Goal: Information Seeking & Learning: Understand process/instructions

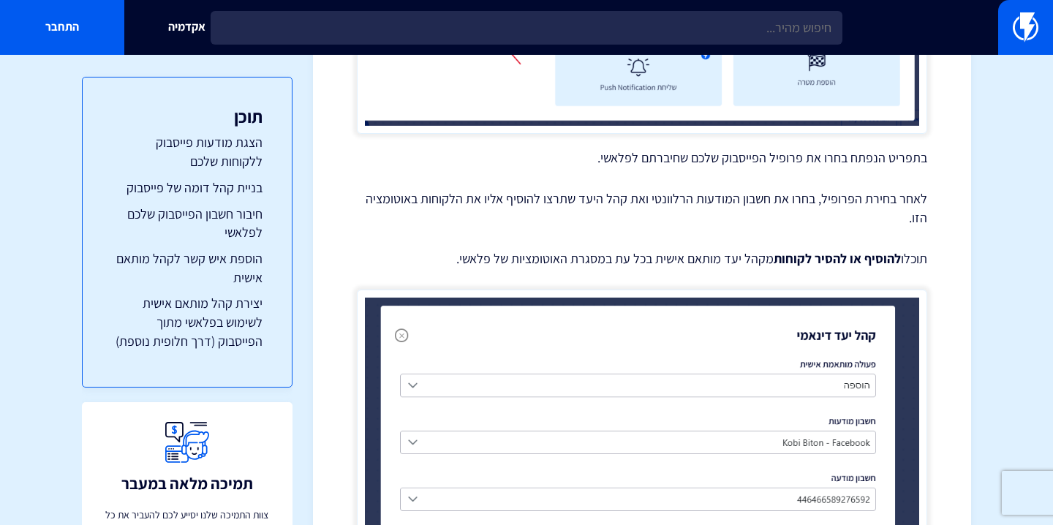
scroll to position [2895, 0]
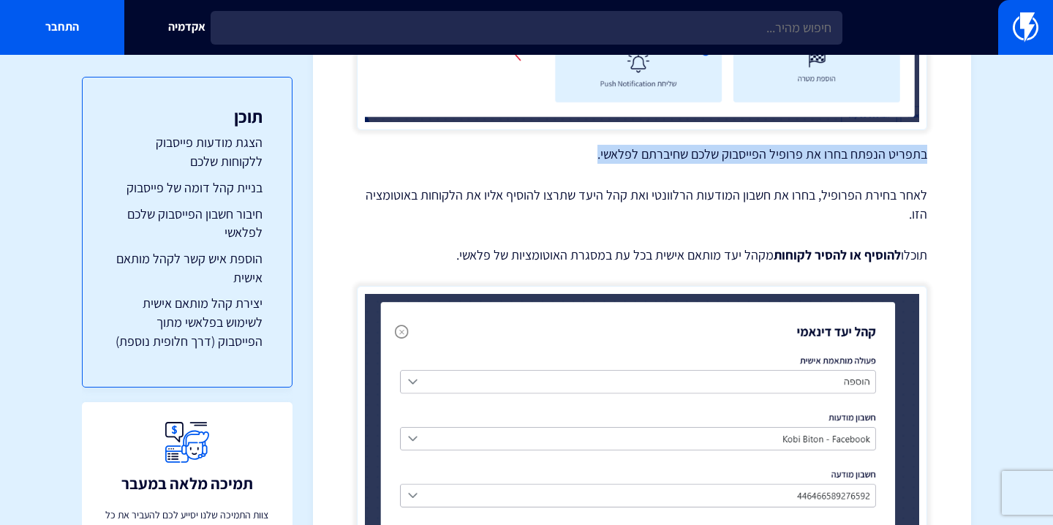
drag, startPoint x: 927, startPoint y: 155, endPoint x: 594, endPoint y: 153, distance: 332.7
click at [594, 153] on p "בתפריט הנפתח בחרו את פרופיל הפייסבוק שלכם שחיברתם לפלאשי." at bounding box center [642, 154] width 570 height 19
click at [617, 197] on p "לאחר בחירת הפרופיל, בחרו את חשבון המודעות הרלוונטי ואת קהל היעד שתרצו להוסיף אל…" at bounding box center [642, 204] width 570 height 37
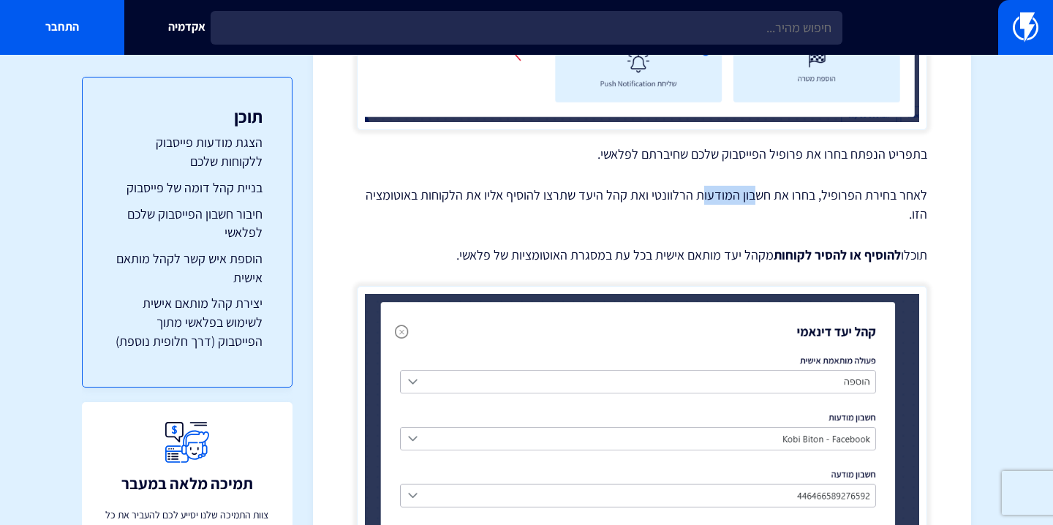
drag, startPoint x: 733, startPoint y: 197, endPoint x: 704, endPoint y: 200, distance: 29.3
click at [704, 199] on p "לאחר בחירת הפרופיל, בחרו את חשבון המודעות הרלוונטי ואת קהל היעד שתרצו להוסיף אל…" at bounding box center [642, 204] width 570 height 37
click at [666, 214] on p "לאחר בחירת הפרופיל, בחרו את חשבון המודעות הרלוונטי ואת קהל היעד שתרצו להוסיף אל…" at bounding box center [642, 204] width 570 height 37
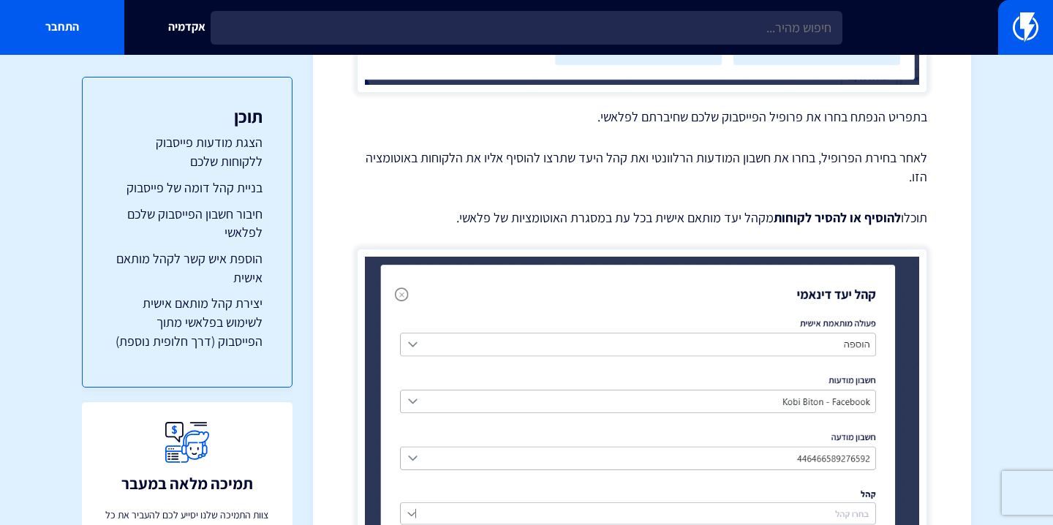
scroll to position [2934, 0]
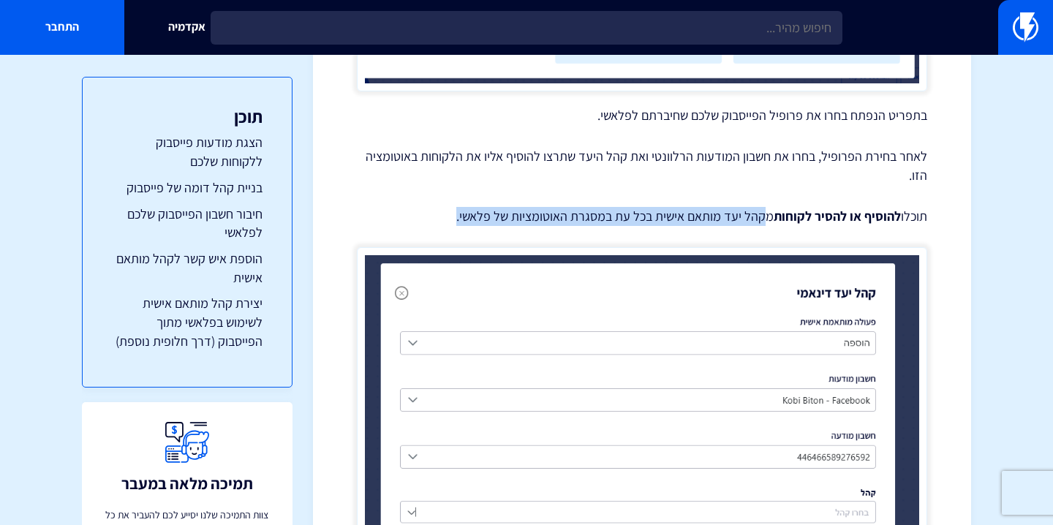
drag, startPoint x: 770, startPoint y: 218, endPoint x: 460, endPoint y: 220, distance: 310.1
click at [460, 220] on p "תוכלו להוסיף או להסיר לקוחות מקהל יעד מותאם אישית בכל עת במסגרת האוטומציות של פ…" at bounding box center [642, 216] width 570 height 19
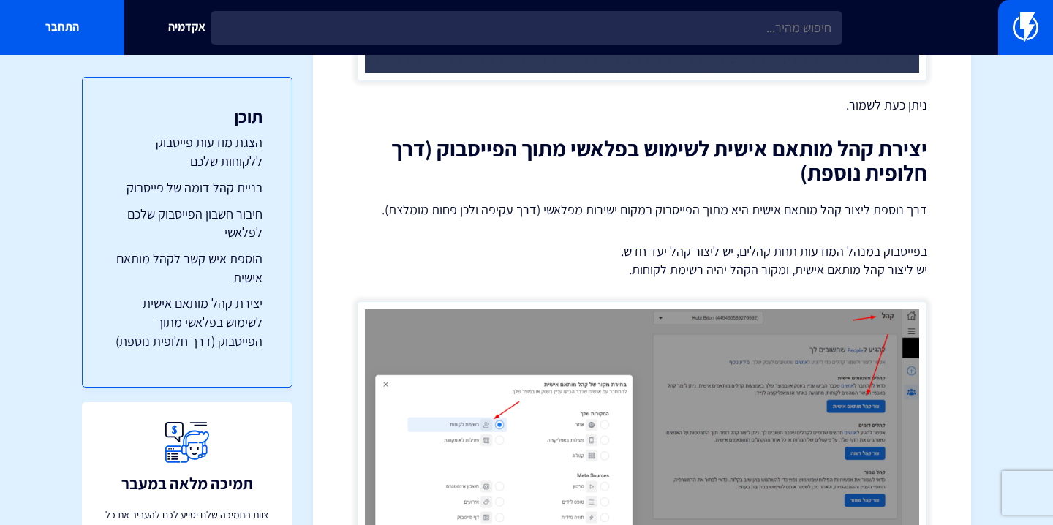
scroll to position [5466, 0]
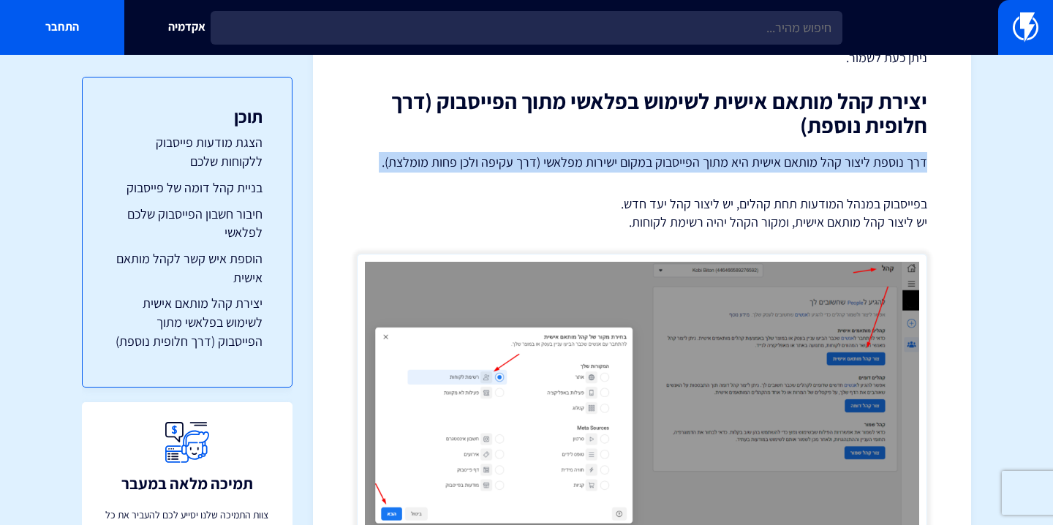
drag, startPoint x: 926, startPoint y: 163, endPoint x: 586, endPoint y: 173, distance: 339.5
click at [636, 170] on p "דרך נוספת ליצור קהל מותאם אישית היא מתוך הפייסבוק במקום ישירות מפלאשי (דרך עקיפ…" at bounding box center [642, 162] width 570 height 20
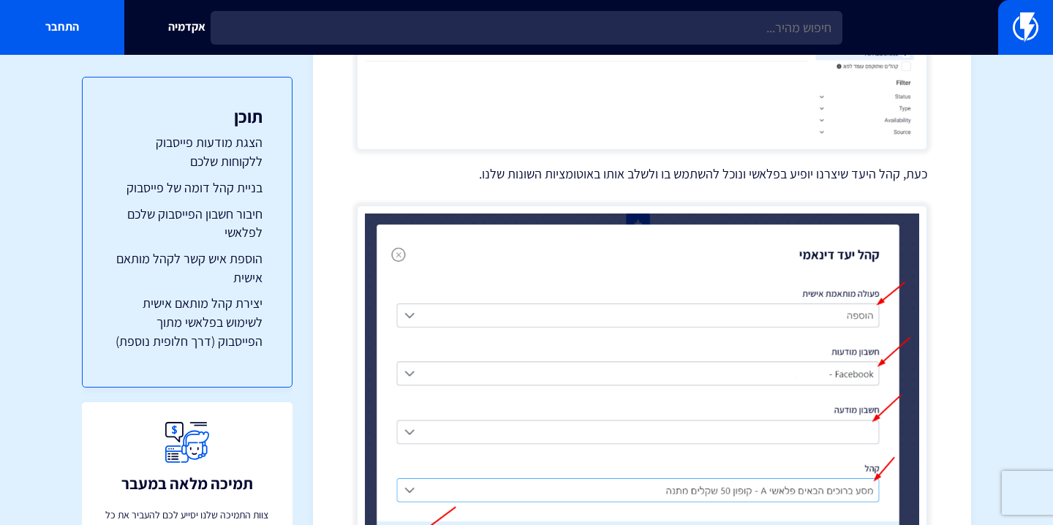
scroll to position [8484, 0]
